Goal: Information Seeking & Learning: Find specific fact

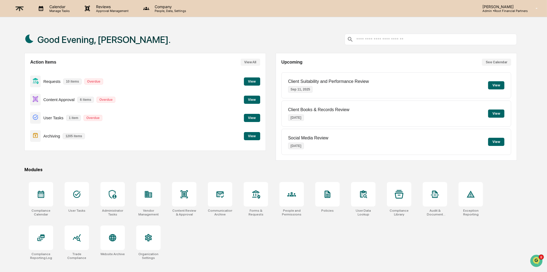
click at [252, 137] on button "View" at bounding box center [252, 136] width 16 height 8
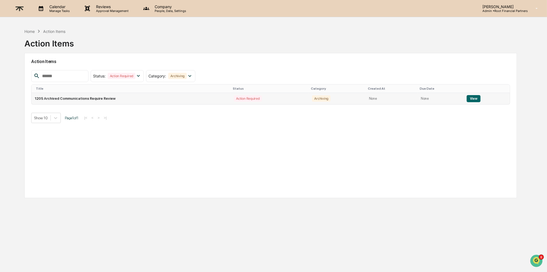
click at [472, 98] on button "View" at bounding box center [474, 98] width 14 height 7
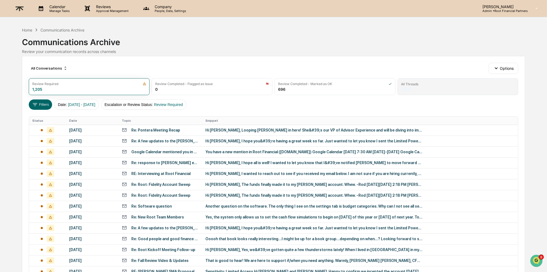
click at [428, 85] on div "All Threads" at bounding box center [458, 84] width 114 height 4
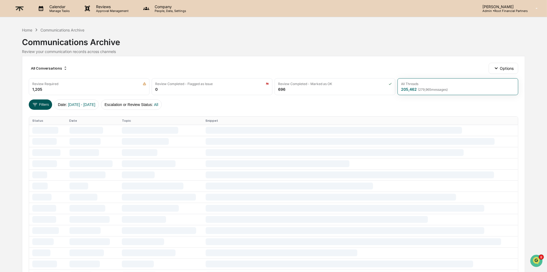
click at [37, 103] on icon at bounding box center [35, 105] width 6 height 6
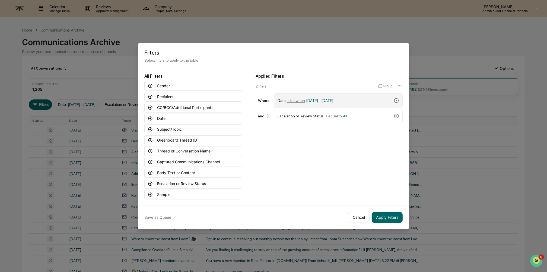
click at [363, 103] on div "Date is between [DATE] - [DATE]" at bounding box center [335, 101] width 114 height 10
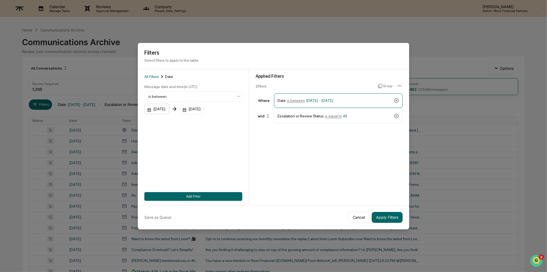
click at [152, 108] on div "[DATE]" at bounding box center [156, 109] width 25 height 10
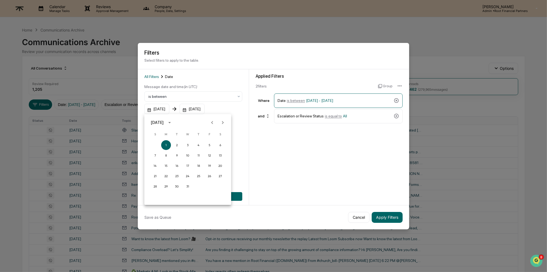
click at [222, 122] on icon "Next month" at bounding box center [223, 122] width 6 height 6
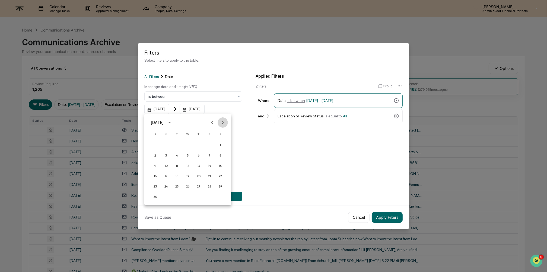
click at [222, 122] on icon "Next month" at bounding box center [223, 122] width 6 height 6
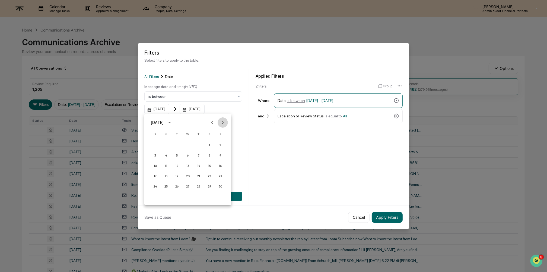
click at [222, 122] on icon "Next month" at bounding box center [223, 122] width 6 height 6
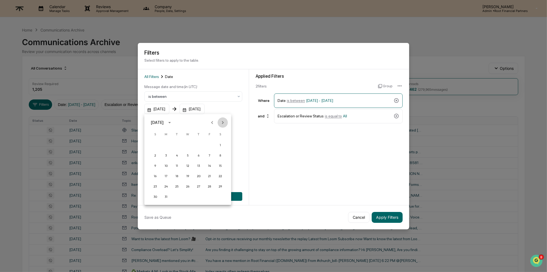
click at [222, 122] on icon "Next month" at bounding box center [223, 122] width 6 height 6
click at [208, 165] on button "15" at bounding box center [210, 166] width 10 height 10
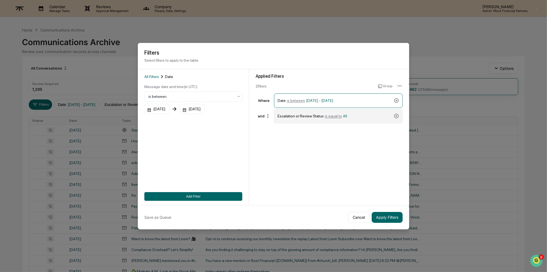
click at [339, 116] on span "is equal to" at bounding box center [333, 116] width 17 height 4
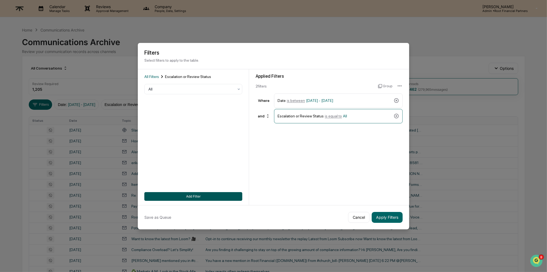
click at [190, 193] on button "Add Filter" at bounding box center [193, 196] width 98 height 9
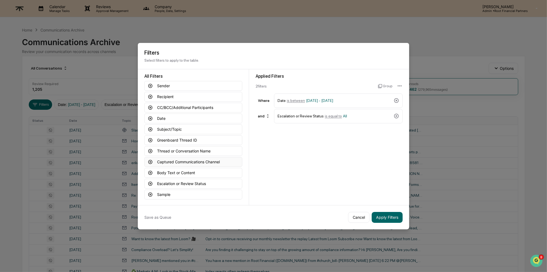
click at [208, 162] on button "Captured Communications Channel" at bounding box center [193, 162] width 98 height 10
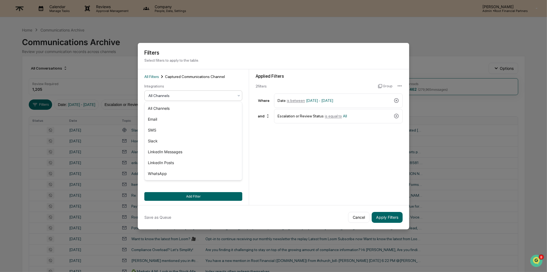
click at [188, 93] on div at bounding box center [192, 95] width 86 height 5
click at [179, 138] on div "Slack" at bounding box center [193, 141] width 97 height 11
click at [199, 198] on button "Add Filter" at bounding box center [193, 196] width 98 height 9
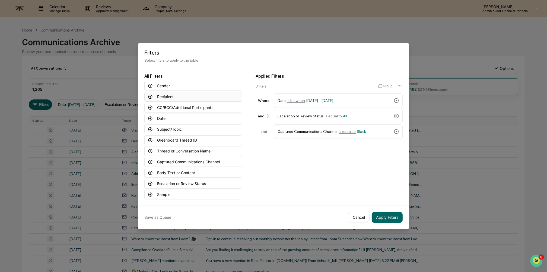
click at [169, 94] on button "Recipient" at bounding box center [193, 97] width 98 height 10
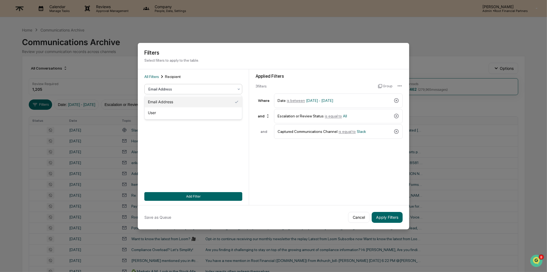
click at [179, 84] on div "Email Address" at bounding box center [193, 89] width 98 height 10
click at [177, 111] on div "User" at bounding box center [193, 112] width 97 height 11
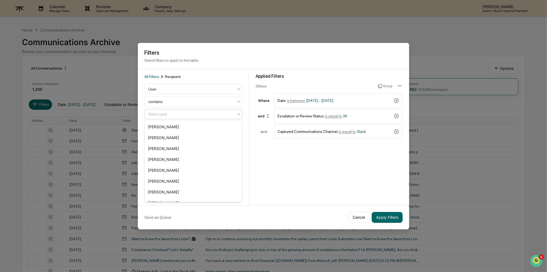
click at [177, 114] on div at bounding box center [192, 113] width 86 height 5
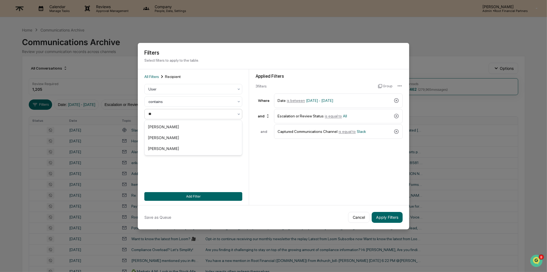
type input "***"
click at [175, 128] on div "[PERSON_NAME]" at bounding box center [193, 126] width 97 height 11
click at [188, 196] on button "Add Filter" at bounding box center [193, 196] width 98 height 9
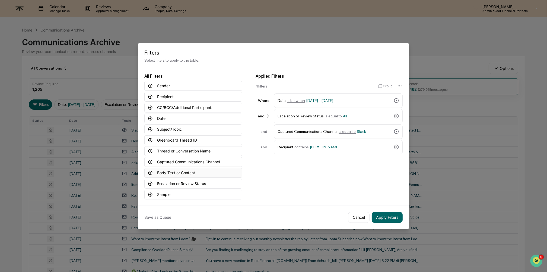
click at [195, 171] on button "Body Text or Content" at bounding box center [193, 173] width 98 height 10
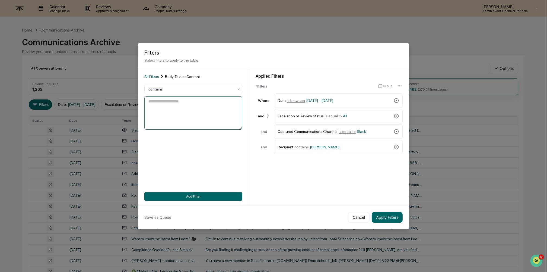
click at [181, 106] on textarea at bounding box center [193, 112] width 98 height 33
type textarea "***"
click at [196, 196] on button "Add Filter" at bounding box center [193, 196] width 98 height 9
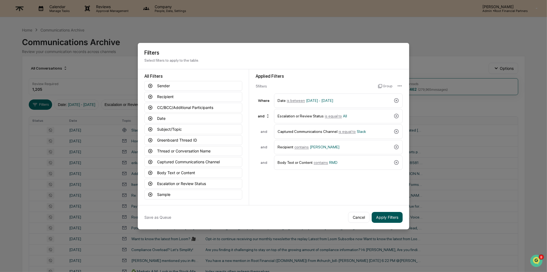
click at [394, 213] on button "Apply Filters" at bounding box center [387, 217] width 31 height 11
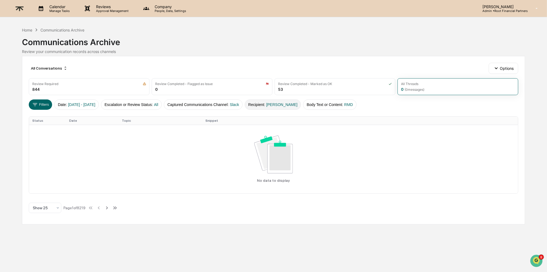
click at [291, 104] on span "[PERSON_NAME]" at bounding box center [281, 104] width 31 height 4
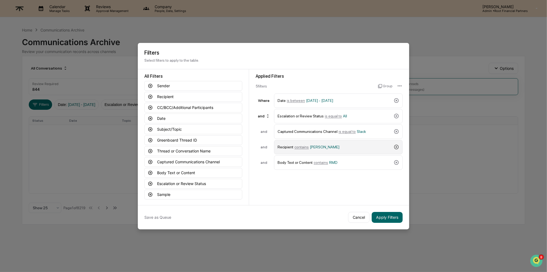
click at [396, 146] on icon at bounding box center [396, 146] width 5 height 5
click at [392, 213] on button "Apply Filters" at bounding box center [387, 217] width 31 height 11
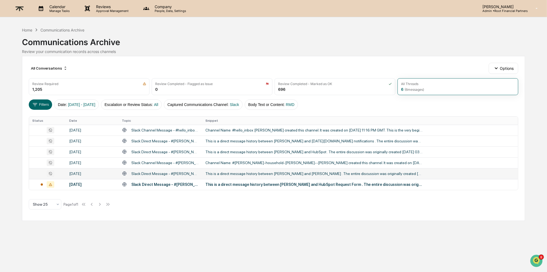
click at [266, 172] on div "This is a direct message history between [PERSON_NAME] and [PERSON_NAME] . The …" at bounding box center [314, 173] width 217 height 4
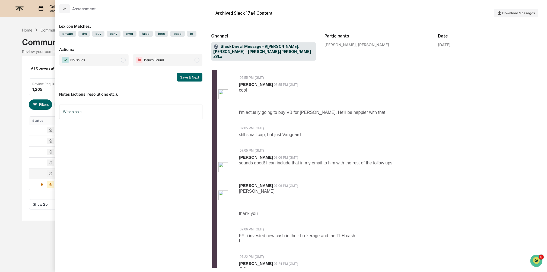
scroll to position [691, 0]
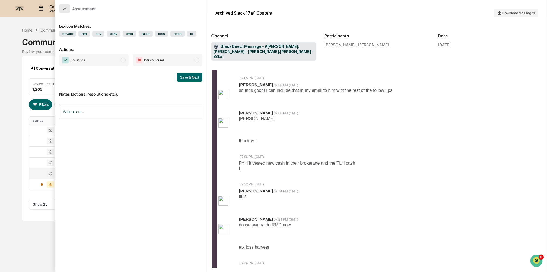
click at [67, 10] on icon "modal" at bounding box center [64, 9] width 4 height 4
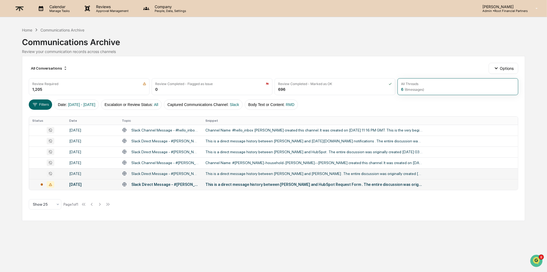
click at [283, 185] on div "This is a direct message history between [PERSON_NAME] and HubSpot Request Form…" at bounding box center [314, 184] width 217 height 4
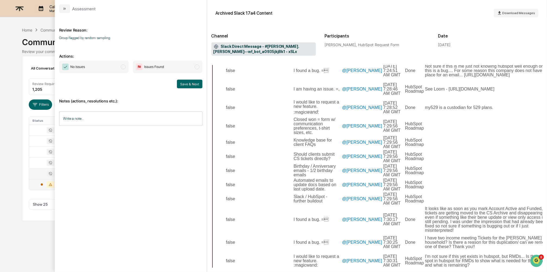
scroll to position [7577, 521]
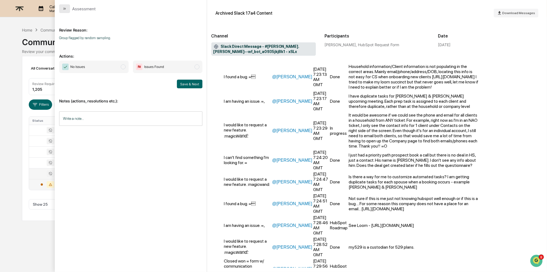
click at [64, 8] on icon "modal" at bounding box center [63, 9] width 1 height 2
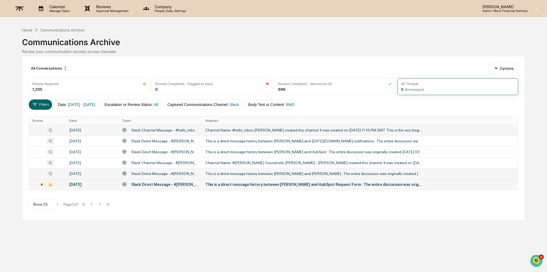
click at [229, 131] on div "Channel Name: #hello_inbox [PERSON_NAME] created this channel. It was created o…" at bounding box center [314, 130] width 217 height 4
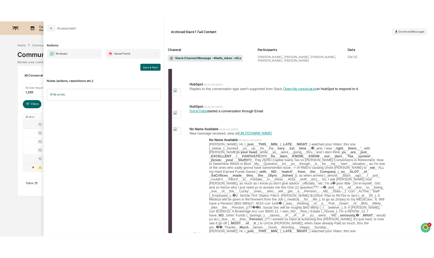
scroll to position [251, 0]
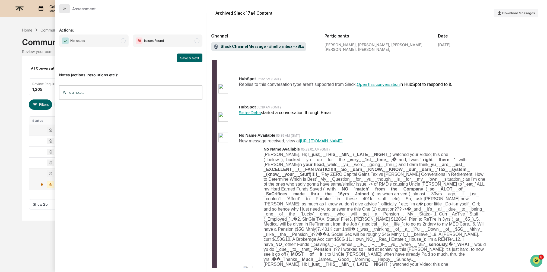
click at [61, 8] on button "modal" at bounding box center [64, 8] width 11 height 9
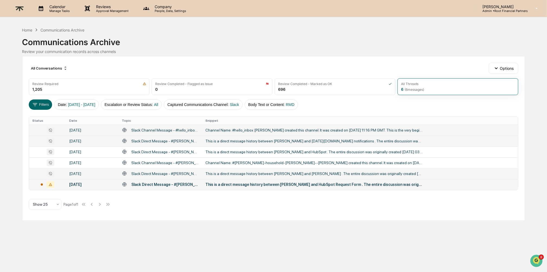
click at [235, 139] on div "This is a direct message history between [PERSON_NAME] and [DATE][DOMAIN_NAME] …" at bounding box center [314, 141] width 217 height 4
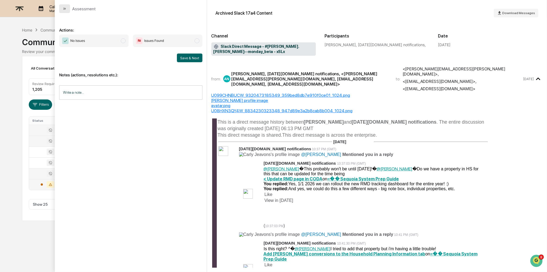
click at [63, 8] on icon "modal" at bounding box center [64, 9] width 4 height 4
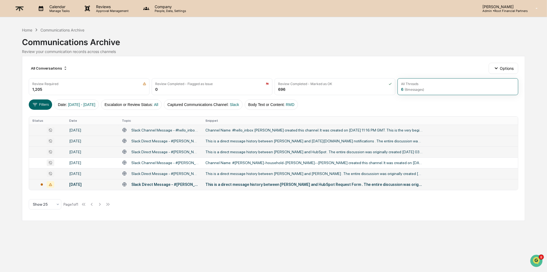
click at [286, 150] on div "This is a direct message history between [PERSON_NAME] and HubSpot . The entire…" at bounding box center [314, 152] width 217 height 4
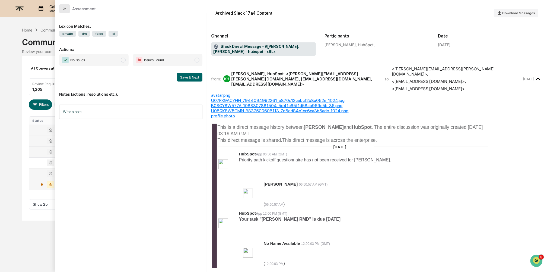
click at [65, 8] on icon "modal" at bounding box center [64, 9] width 4 height 4
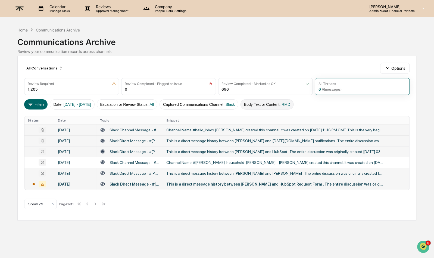
click at [280, 103] on button "Body Text or Content : RMD" at bounding box center [266, 104] width 53 height 10
click at [274, 102] on button "Body Text or Content : RMD" at bounding box center [266, 104] width 53 height 10
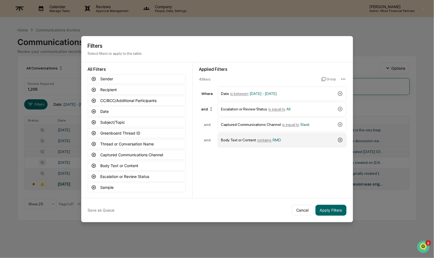
click at [340, 139] on icon at bounding box center [340, 140] width 5 height 5
click at [103, 88] on button "Recipient" at bounding box center [137, 90] width 98 height 10
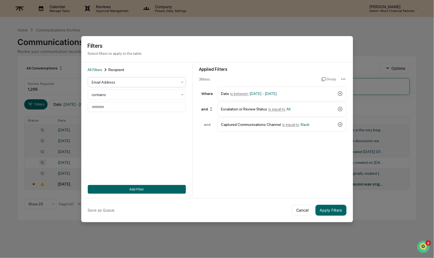
click at [117, 81] on div at bounding box center [135, 82] width 86 height 5
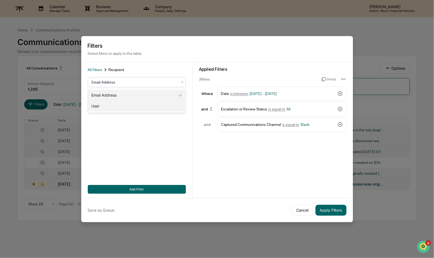
click at [114, 106] on div "User" at bounding box center [136, 106] width 97 height 11
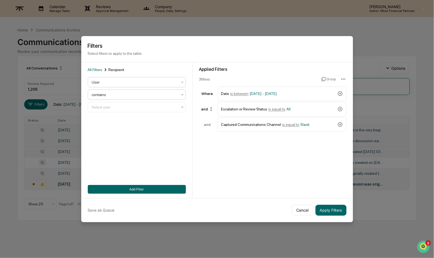
click at [113, 93] on div at bounding box center [135, 94] width 86 height 5
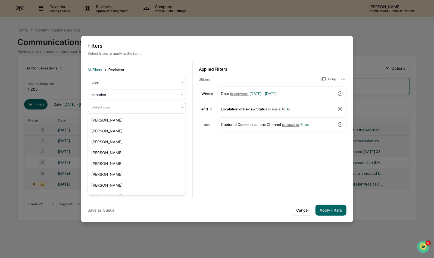
click at [111, 105] on div at bounding box center [135, 107] width 86 height 5
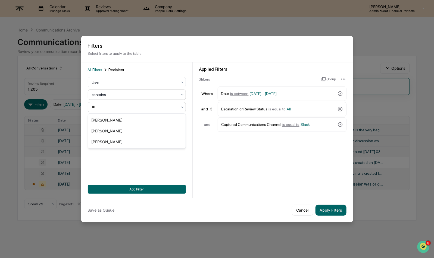
type input "***"
click at [112, 118] on div "[PERSON_NAME]" at bounding box center [136, 120] width 97 height 11
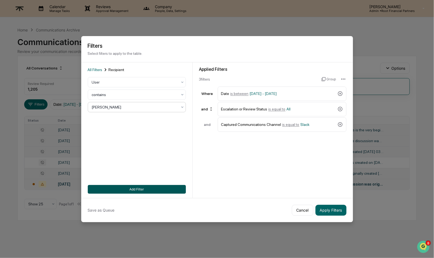
click at [132, 185] on button "Add Filter" at bounding box center [137, 189] width 98 height 9
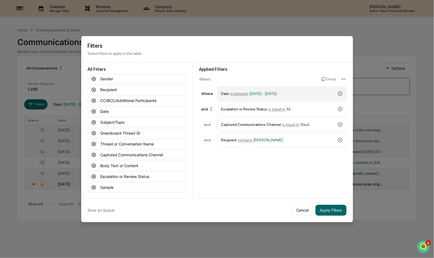
click at [275, 92] on span "[DATE] - [DATE]" at bounding box center [263, 94] width 27 height 4
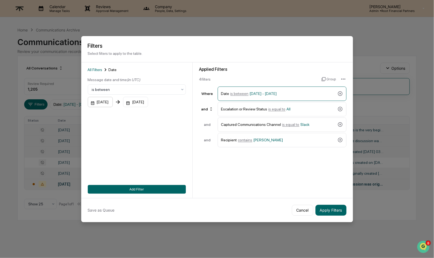
click at [100, 102] on div "[DATE]" at bounding box center [100, 102] width 25 height 10
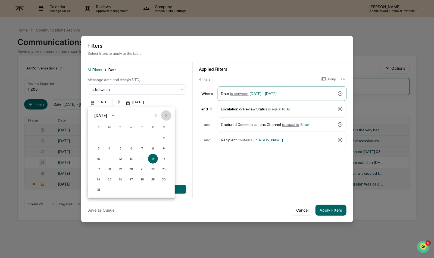
click at [166, 116] on icon "Next month" at bounding box center [166, 115] width 2 height 3
click at [109, 147] on button "8" at bounding box center [110, 149] width 10 height 10
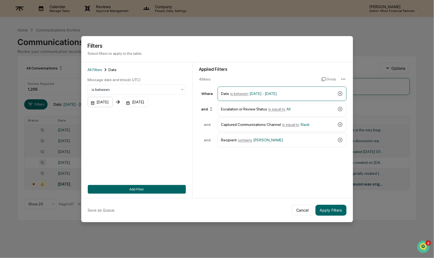
click at [109, 100] on div "[DATE]" at bounding box center [100, 102] width 25 height 10
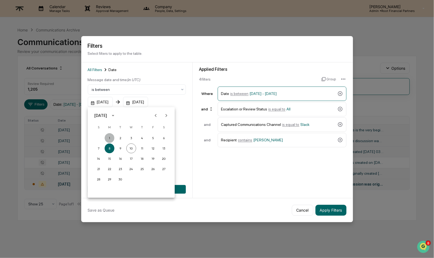
click at [109, 136] on button "1" at bounding box center [110, 138] width 10 height 10
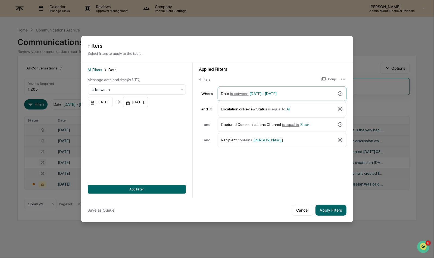
click at [147, 102] on div "[DATE]" at bounding box center [135, 102] width 25 height 10
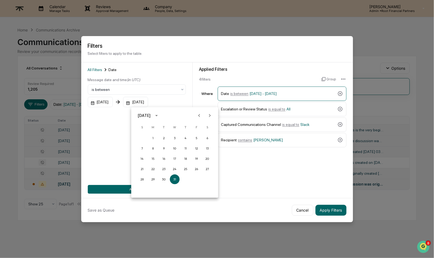
click at [199, 113] on icon "Previous month" at bounding box center [199, 116] width 6 height 6
click at [175, 148] on button "10" at bounding box center [175, 149] width 10 height 10
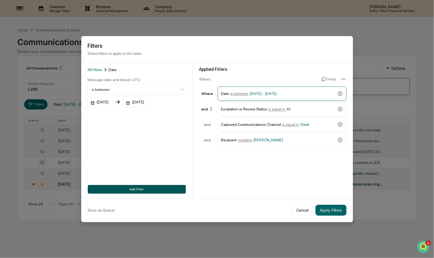
click at [139, 188] on button "Add Filter" at bounding box center [137, 189] width 98 height 9
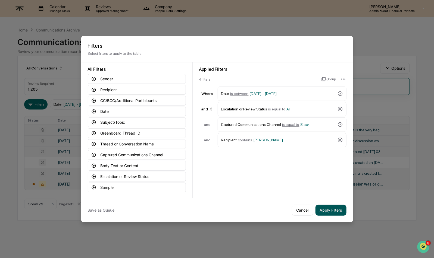
click at [331, 211] on button "Apply Filters" at bounding box center [330, 210] width 31 height 11
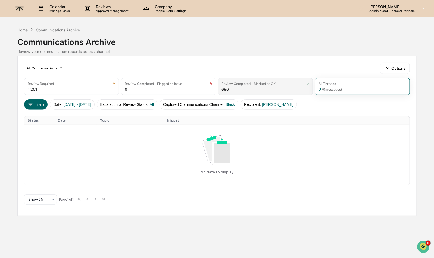
click at [266, 86] on div "Review Completed - Marked as OK 696" at bounding box center [265, 86] width 95 height 17
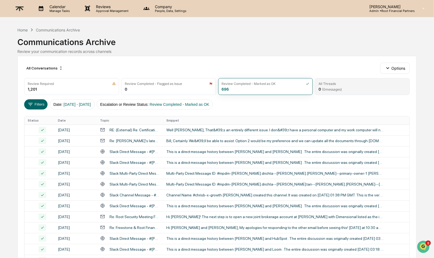
click at [340, 87] on div "0 ( 0 messages)" at bounding box center [329, 89] width 23 height 5
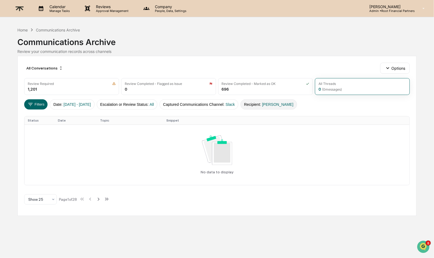
click at [284, 104] on span "[PERSON_NAME]" at bounding box center [277, 104] width 31 height 4
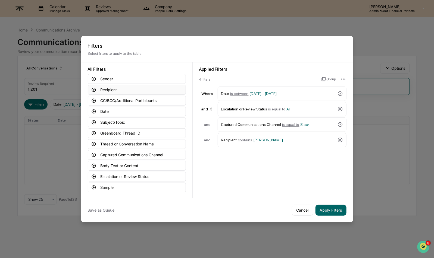
click at [139, 88] on button "Recipient" at bounding box center [137, 90] width 98 height 10
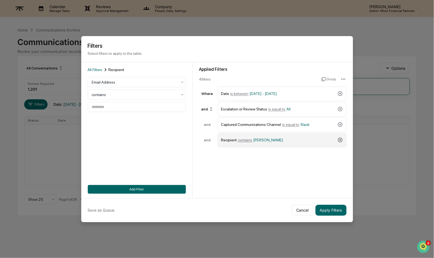
click at [341, 139] on icon at bounding box center [339, 139] width 5 height 5
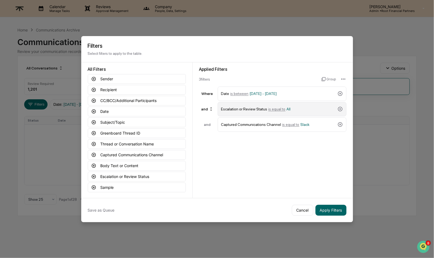
click at [280, 109] on span "is equal to" at bounding box center [276, 109] width 17 height 4
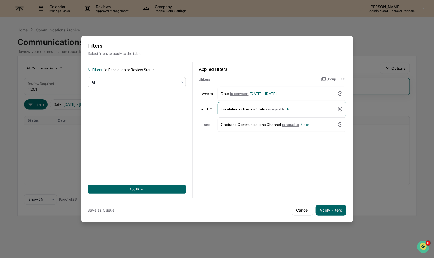
click at [161, 80] on div at bounding box center [135, 82] width 86 height 5
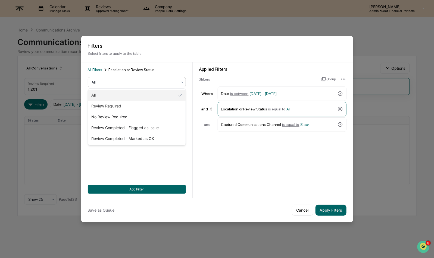
click at [161, 80] on div at bounding box center [135, 82] width 86 height 5
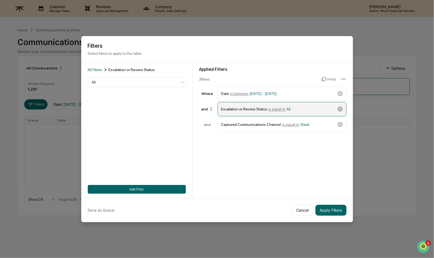
click at [339, 107] on icon at bounding box center [339, 108] width 5 height 5
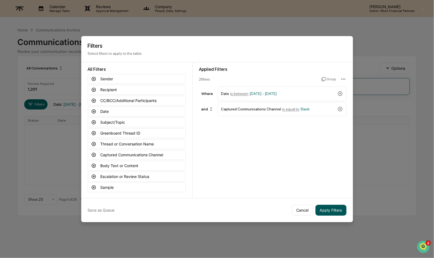
click at [330, 210] on button "Apply Filters" at bounding box center [330, 210] width 31 height 11
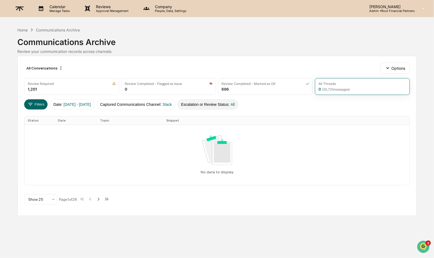
click at [235, 104] on button "Escalation or Review Status : All" at bounding box center [207, 104] width 61 height 10
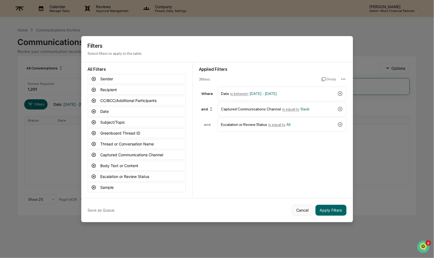
click at [303, 207] on button "Cancel" at bounding box center [302, 210] width 21 height 11
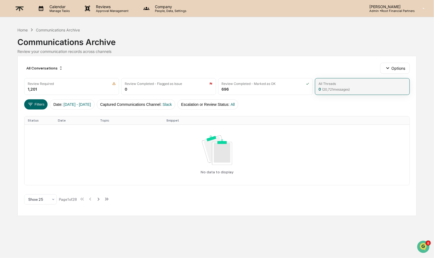
click at [350, 86] on div "All Threads 0 ( 20,721 messages)" at bounding box center [362, 86] width 95 height 17
click at [32, 100] on button "Filters" at bounding box center [36, 104] width 24 height 10
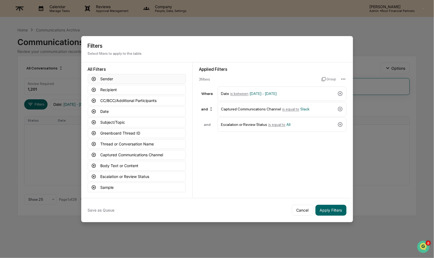
click at [106, 79] on button "Sender" at bounding box center [137, 79] width 98 height 10
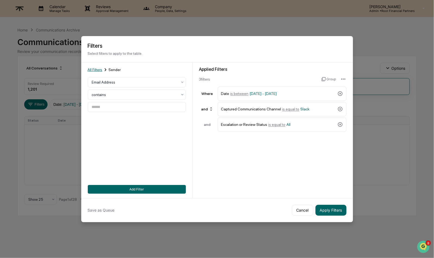
click at [98, 68] on span "All Filters" at bounding box center [95, 70] width 15 height 4
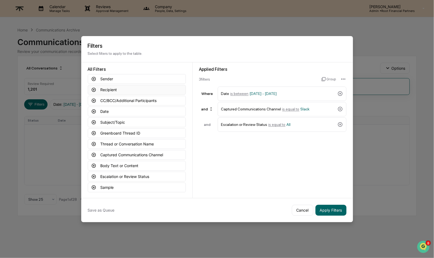
click at [127, 91] on button "Recipient" at bounding box center [137, 90] width 98 height 10
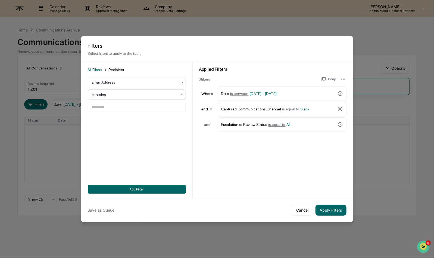
click at [118, 96] on div at bounding box center [135, 94] width 86 height 5
click at [114, 112] on input at bounding box center [137, 107] width 98 height 10
click at [118, 88] on div "Email Address contains" at bounding box center [137, 94] width 98 height 35
click at [116, 81] on div at bounding box center [135, 82] width 86 height 5
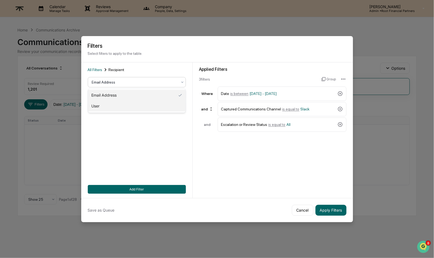
click at [117, 106] on div "User" at bounding box center [136, 106] width 97 height 11
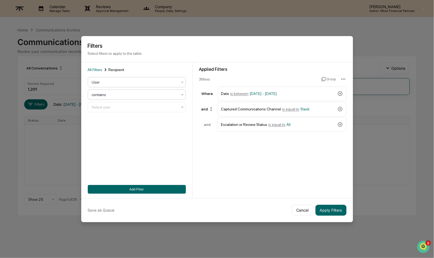
click at [117, 95] on div at bounding box center [135, 94] width 86 height 5
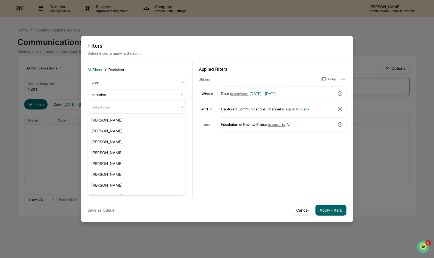
click at [114, 106] on div at bounding box center [135, 107] width 86 height 5
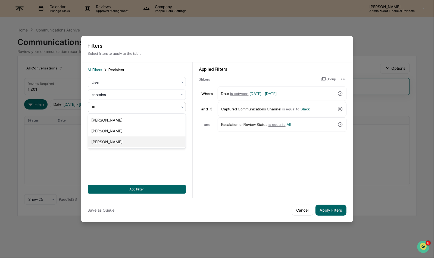
type input "***"
click at [121, 121] on div "[PERSON_NAME]" at bounding box center [136, 120] width 97 height 11
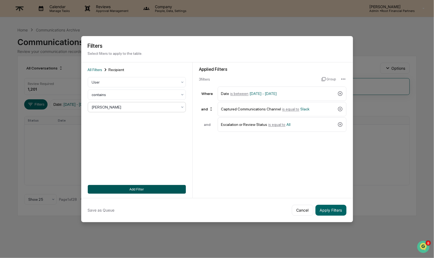
click at [143, 187] on button "Add Filter" at bounding box center [137, 189] width 98 height 9
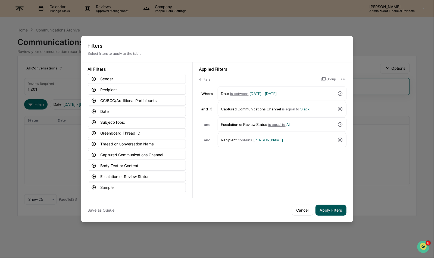
click at [332, 210] on button "Apply Filters" at bounding box center [330, 210] width 31 height 11
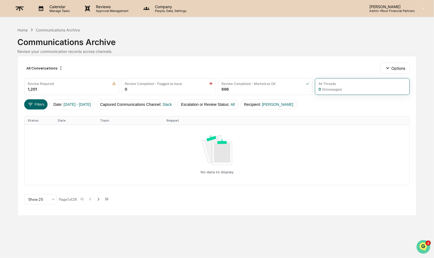
click at [425, 243] on img "Open customer support" at bounding box center [423, 246] width 14 height 11
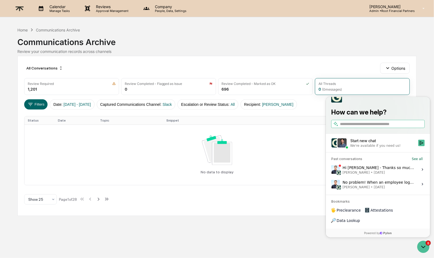
click at [382, 144] on div "Start new chat" at bounding box center [382, 140] width 65 height 5
click at [418, 146] on button "Start new chat We're available if you need us!" at bounding box center [421, 143] width 7 height 7
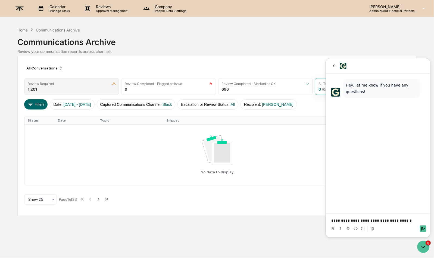
click at [71, 83] on div "Review Required" at bounding box center [72, 84] width 88 height 4
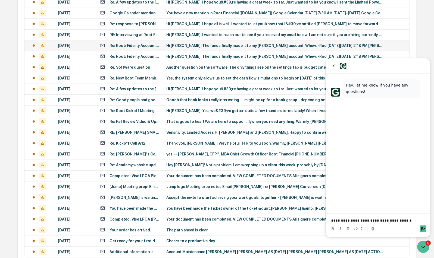
scroll to position [168, 0]
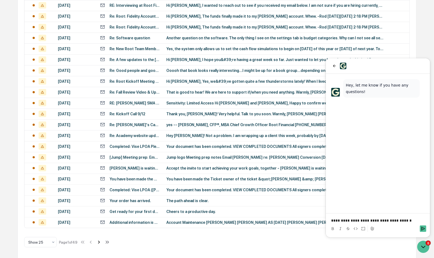
click at [102, 240] on icon at bounding box center [99, 243] width 6 height 6
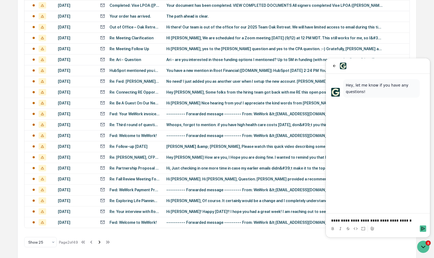
click at [100, 243] on icon at bounding box center [100, 242] width 2 height 3
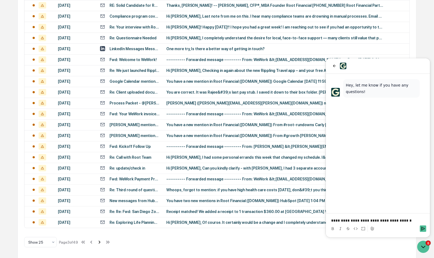
click at [100, 243] on icon at bounding box center [100, 242] width 2 height 3
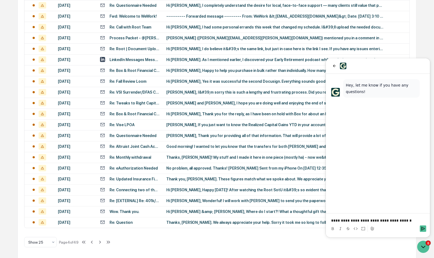
click at [402, 223] on p "**********" at bounding box center [377, 220] width 93 height 5
click at [394, 225] on div at bounding box center [377, 228] width 100 height 11
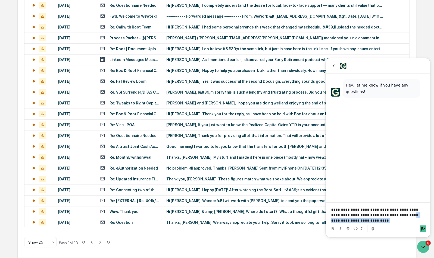
drag, startPoint x: 384, startPoint y: 216, endPoint x: 390, endPoint y: 225, distance: 10.5
click at [390, 225] on div "**********" at bounding box center [377, 220] width 100 height 27
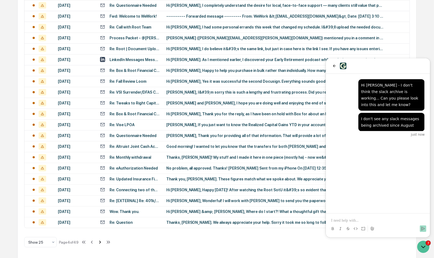
click at [103, 240] on icon at bounding box center [100, 243] width 6 height 6
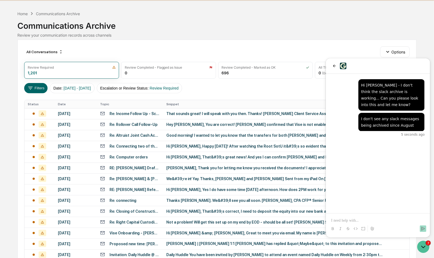
scroll to position [0, 0]
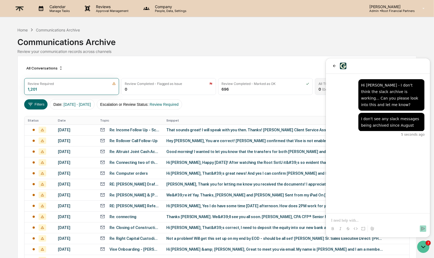
click at [319, 89] on div "0 ( 0 messages)" at bounding box center [329, 89] width 23 height 5
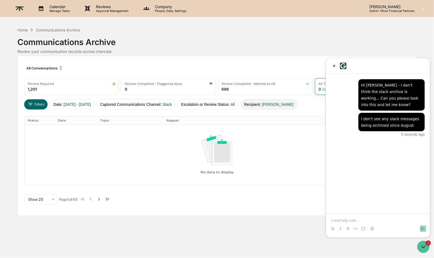
click at [273, 101] on button "Recipient : [PERSON_NAME]" at bounding box center [268, 104] width 56 height 10
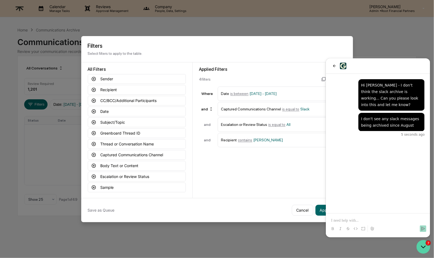
click at [426, 244] on icon "Open customer support" at bounding box center [423, 247] width 14 height 14
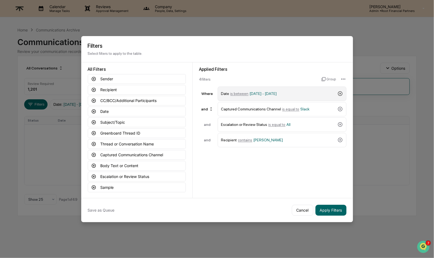
click at [339, 93] on icon at bounding box center [340, 94] width 5 height 5
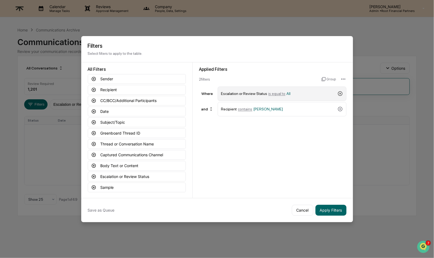
click at [339, 93] on icon at bounding box center [340, 94] width 5 height 5
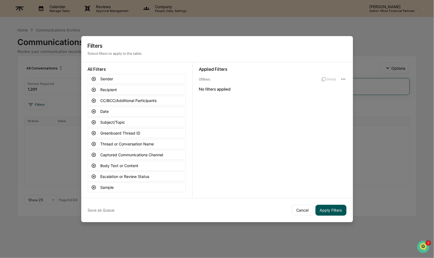
click at [330, 210] on button "Apply Filters" at bounding box center [330, 210] width 31 height 11
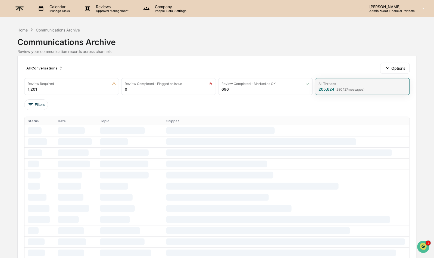
click at [347, 86] on div "All Threads 205,624 ( 280,127 messages)" at bounding box center [362, 86] width 95 height 17
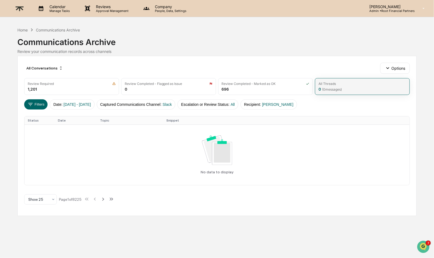
click at [347, 86] on div "All Threads 0 ( 0 messages)" at bounding box center [362, 86] width 95 height 17
click at [293, 104] on span "[PERSON_NAME]" at bounding box center [277, 104] width 31 height 4
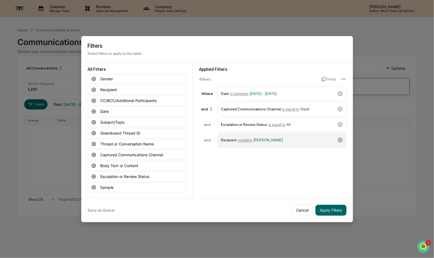
click at [340, 138] on icon at bounding box center [339, 139] width 5 height 5
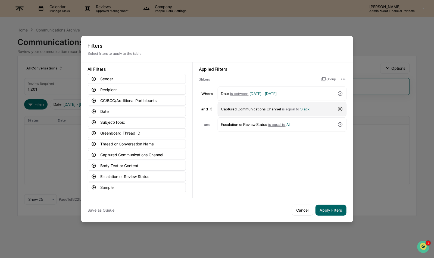
click at [342, 108] on icon at bounding box center [339, 108] width 5 height 5
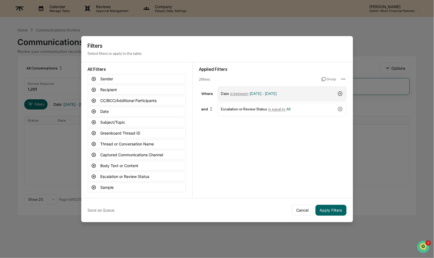
click at [342, 91] on icon at bounding box center [339, 93] width 5 height 5
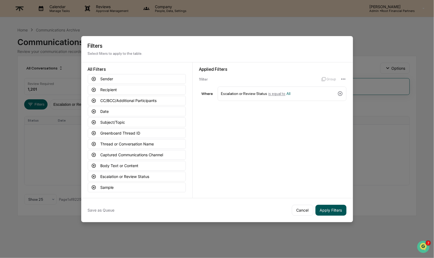
click at [333, 208] on button "Apply Filters" at bounding box center [330, 210] width 31 height 11
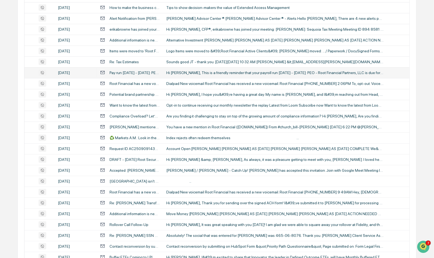
scroll to position [168, 0]
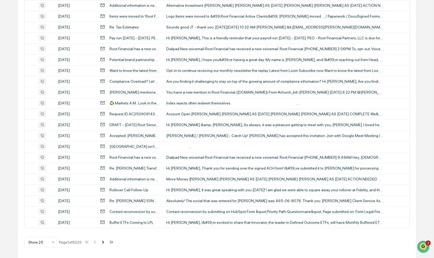
click at [104, 242] on icon at bounding box center [103, 242] width 2 height 3
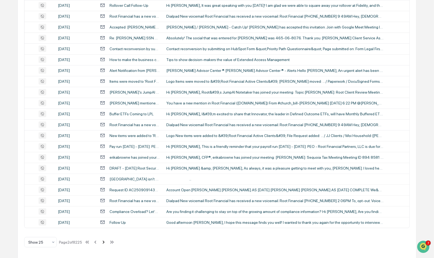
click at [106, 242] on icon at bounding box center [103, 243] width 6 height 6
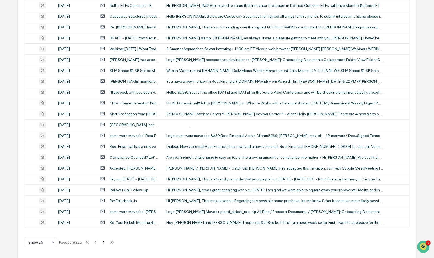
click at [106, 243] on icon at bounding box center [103, 243] width 6 height 6
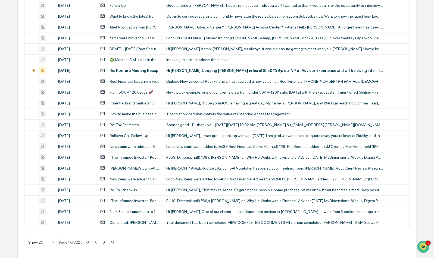
click at [106, 241] on icon at bounding box center [104, 243] width 6 height 6
